Goal: Find specific page/section: Find specific page/section

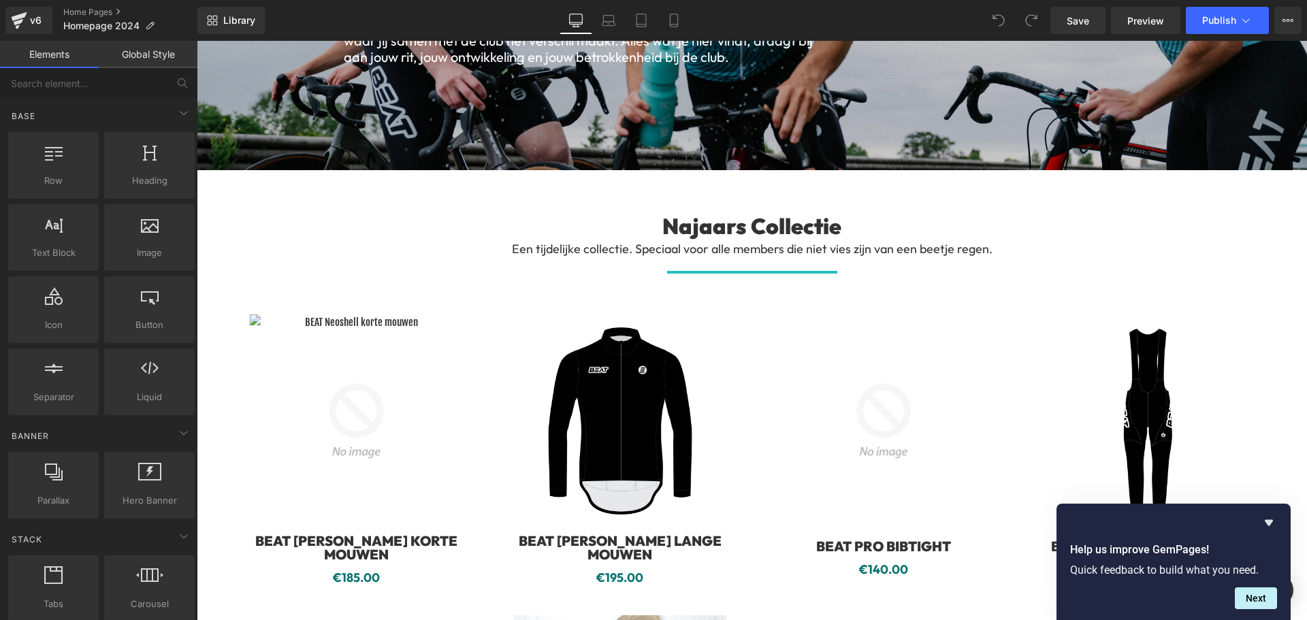
scroll to position [272, 0]
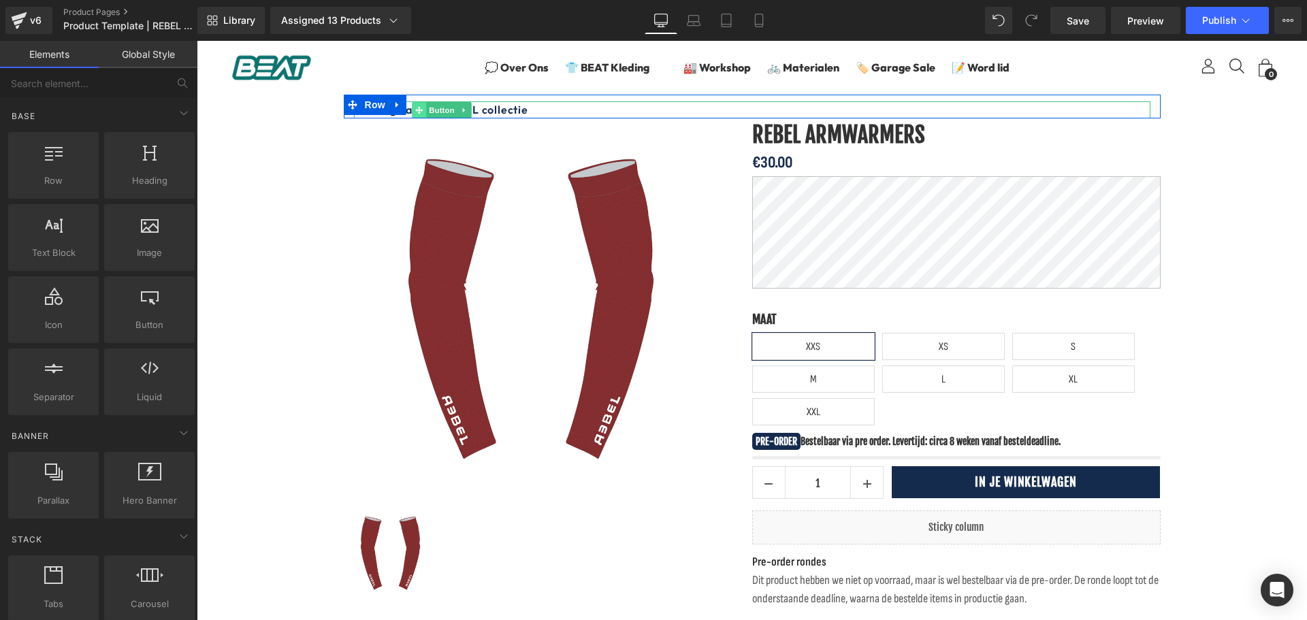
click at [417, 105] on span at bounding box center [419, 110] width 14 height 16
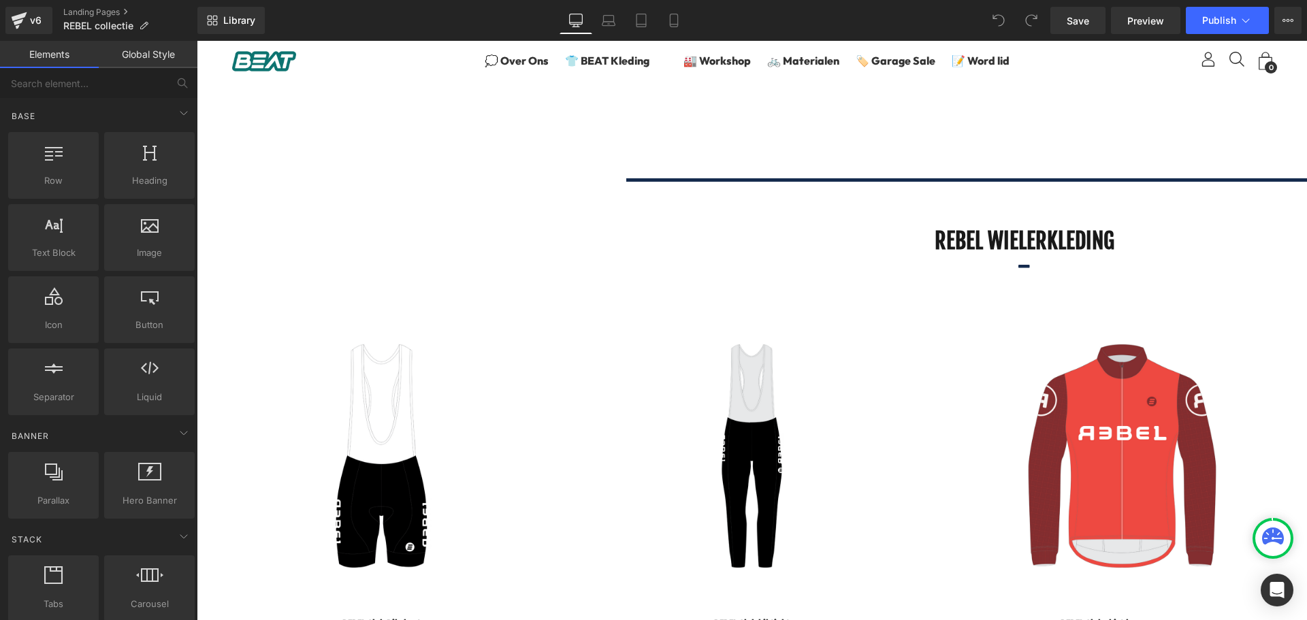
scroll to position [749, 0]
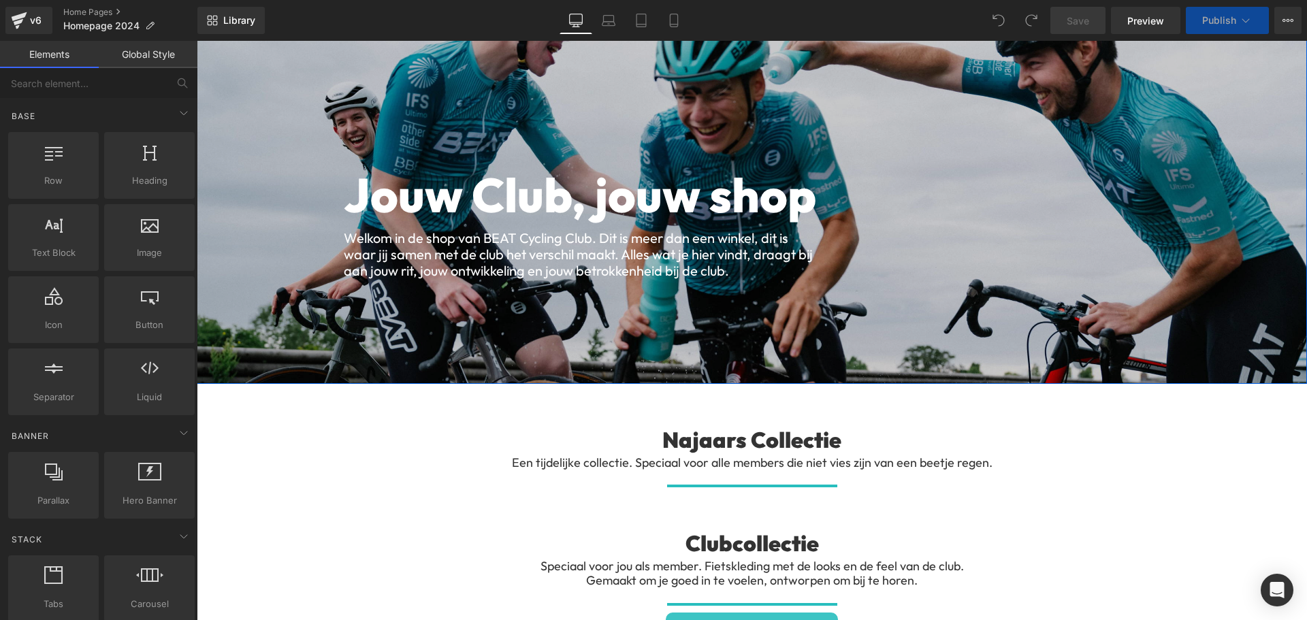
scroll to position [272, 0]
